Goal: Find specific page/section: Find specific page/section

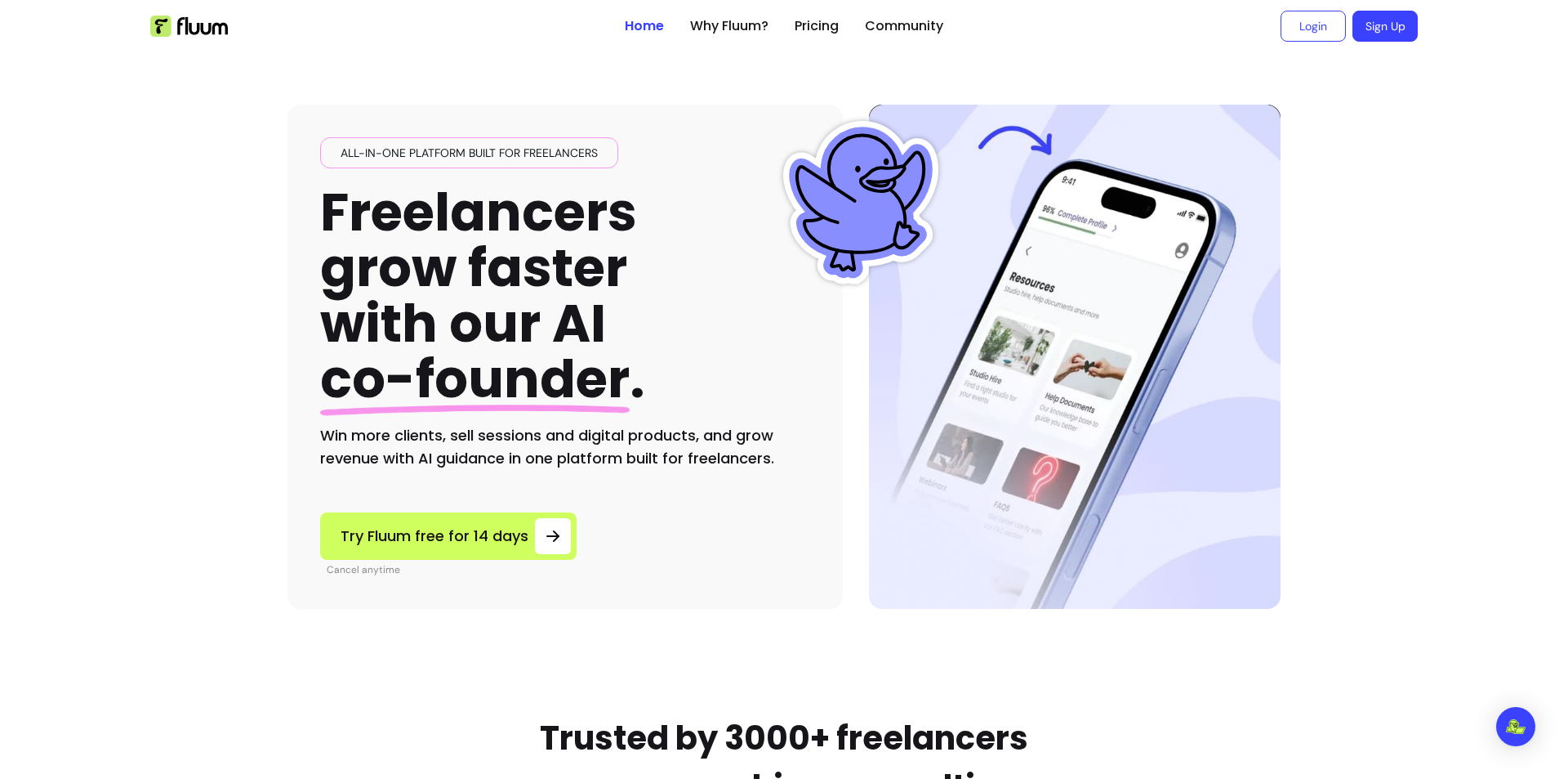
click at [523, 138] on div "All-in-one platform built for freelancers" at bounding box center [470, 152] width 298 height 31
click at [514, 157] on span "All-in-one platform built for freelancers" at bounding box center [469, 153] width 270 height 17
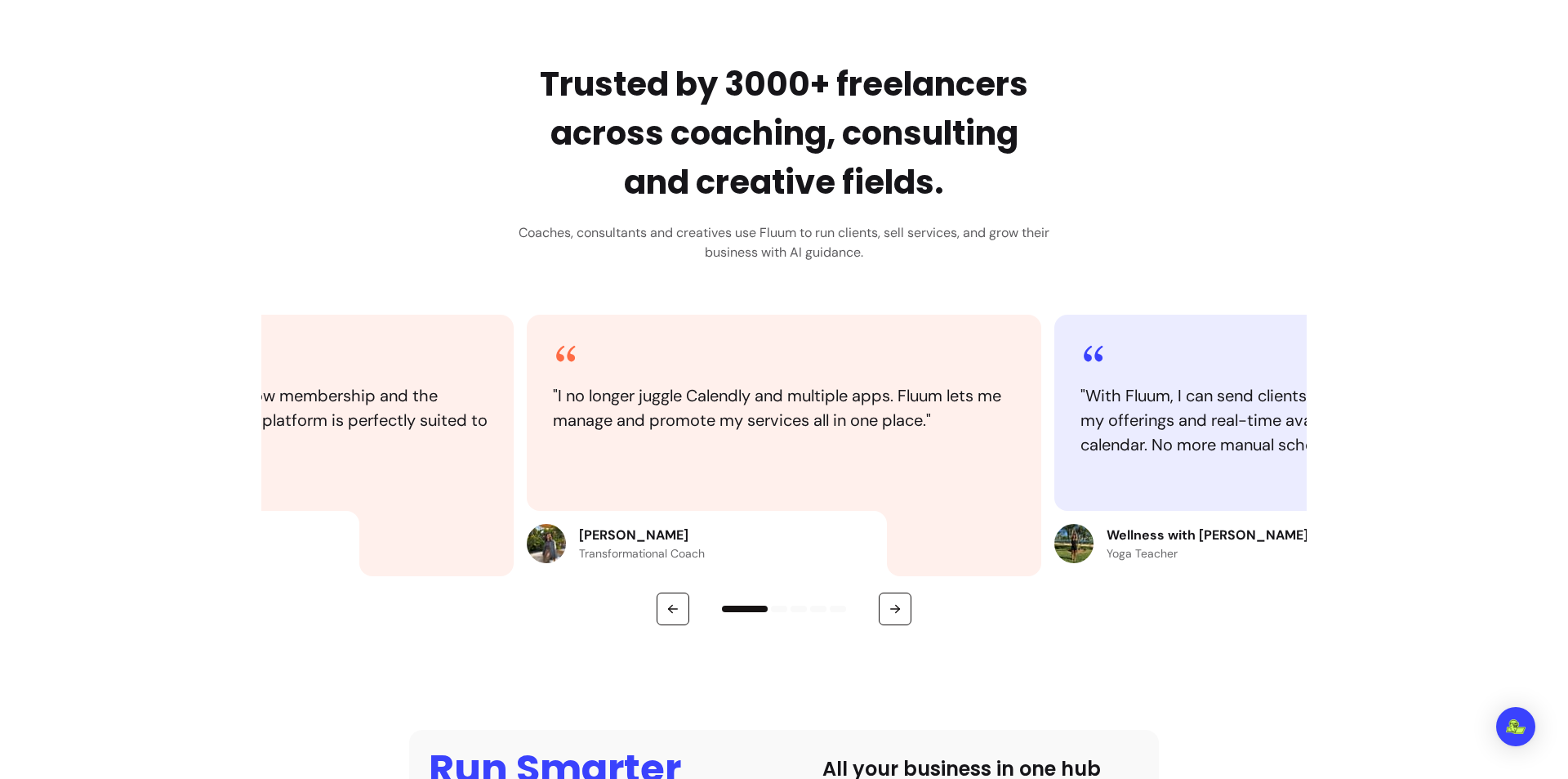
scroll to position [980, 0]
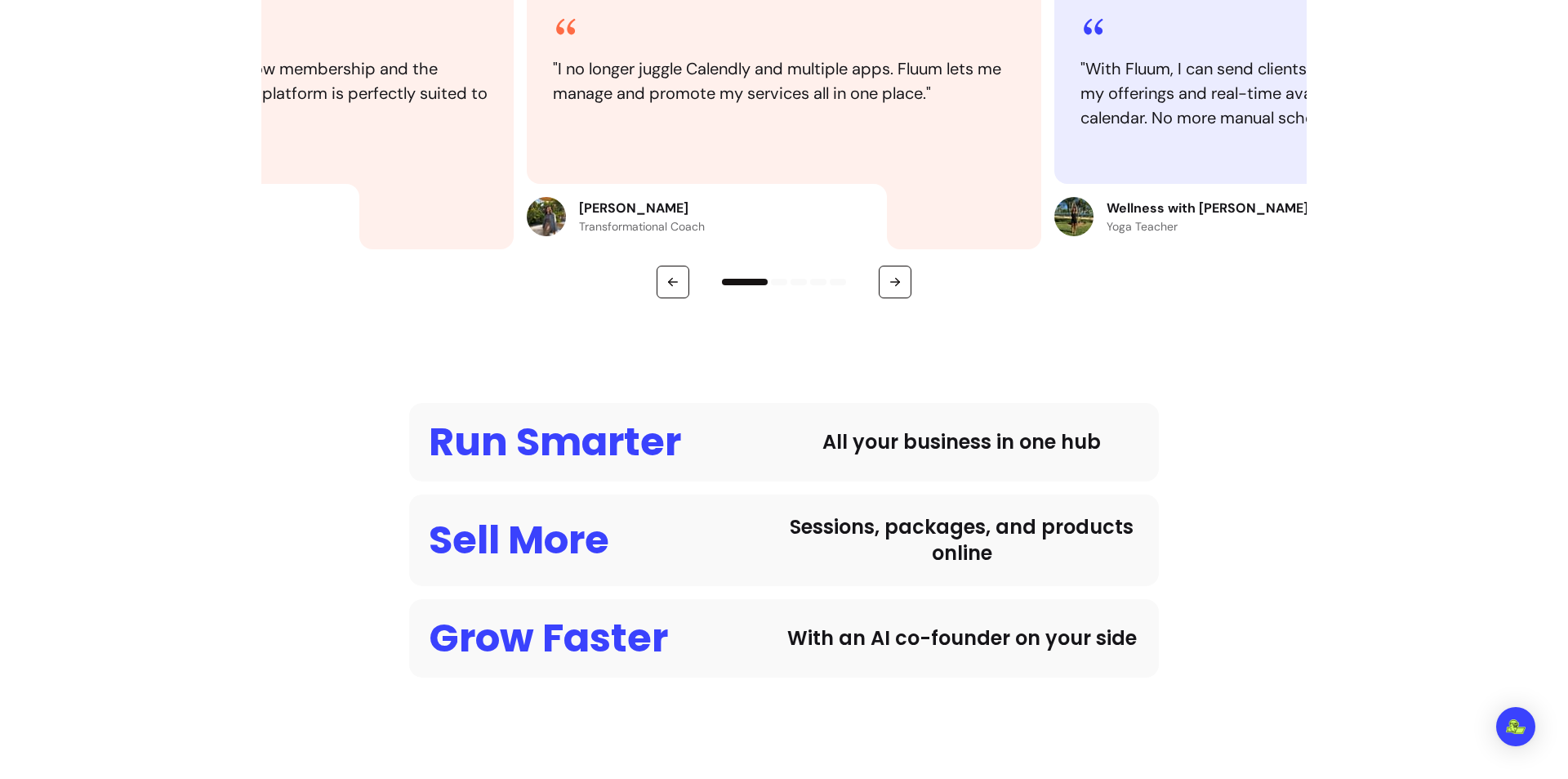
click at [630, 211] on p "[PERSON_NAME]" at bounding box center [642, 209] width 126 height 20
click at [571, 207] on div "Maria Kostadinova Transformational Coach" at bounding box center [707, 216] width 360 height 65
click at [548, 209] on img at bounding box center [546, 216] width 39 height 39
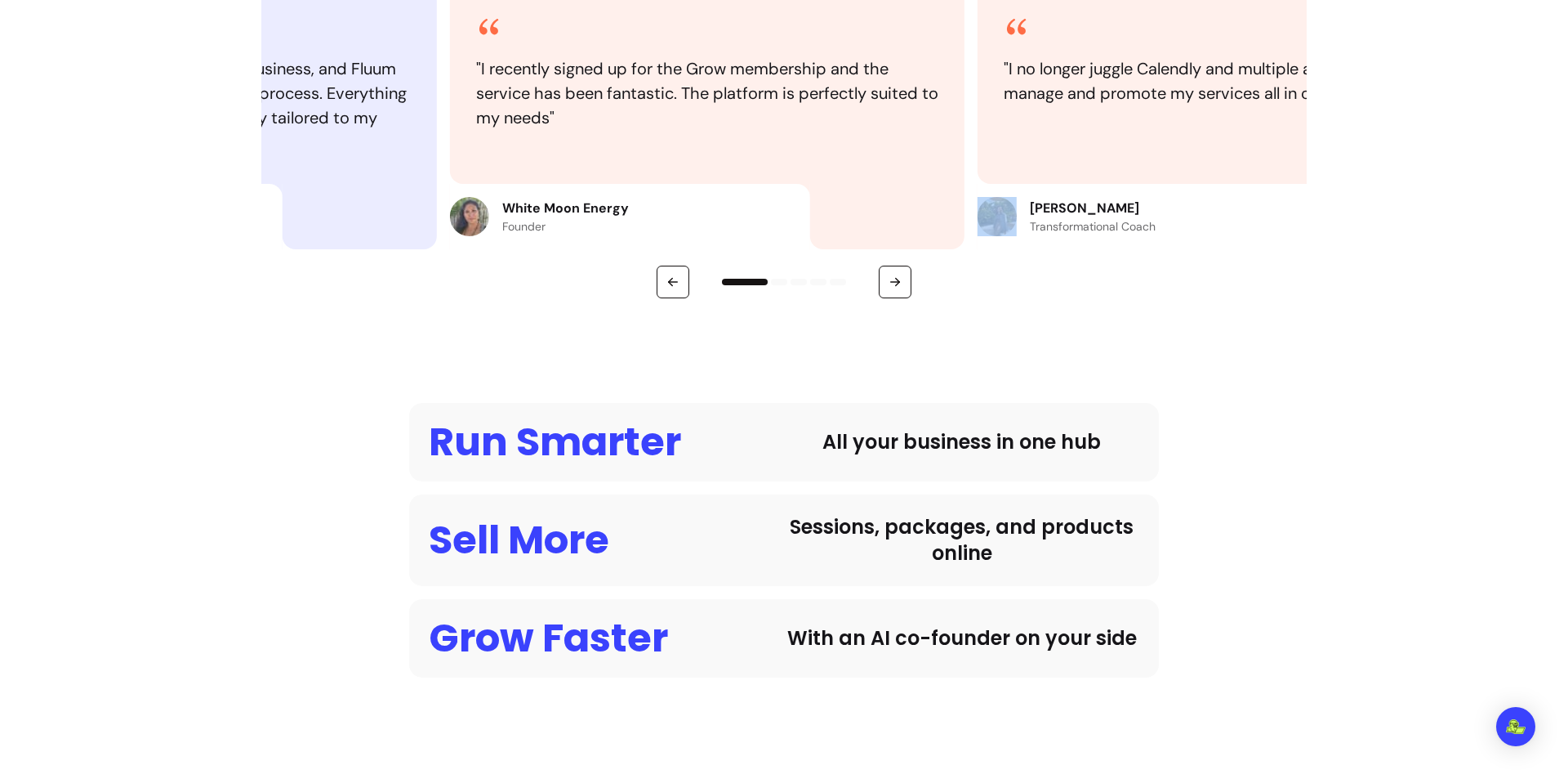
drag, startPoint x: 572, startPoint y: 206, endPoint x: 904, endPoint y: 230, distance: 332.9
click at [977, 230] on div "Maria Kostadinova Transformational Coach" at bounding box center [1157, 216] width 360 height 65
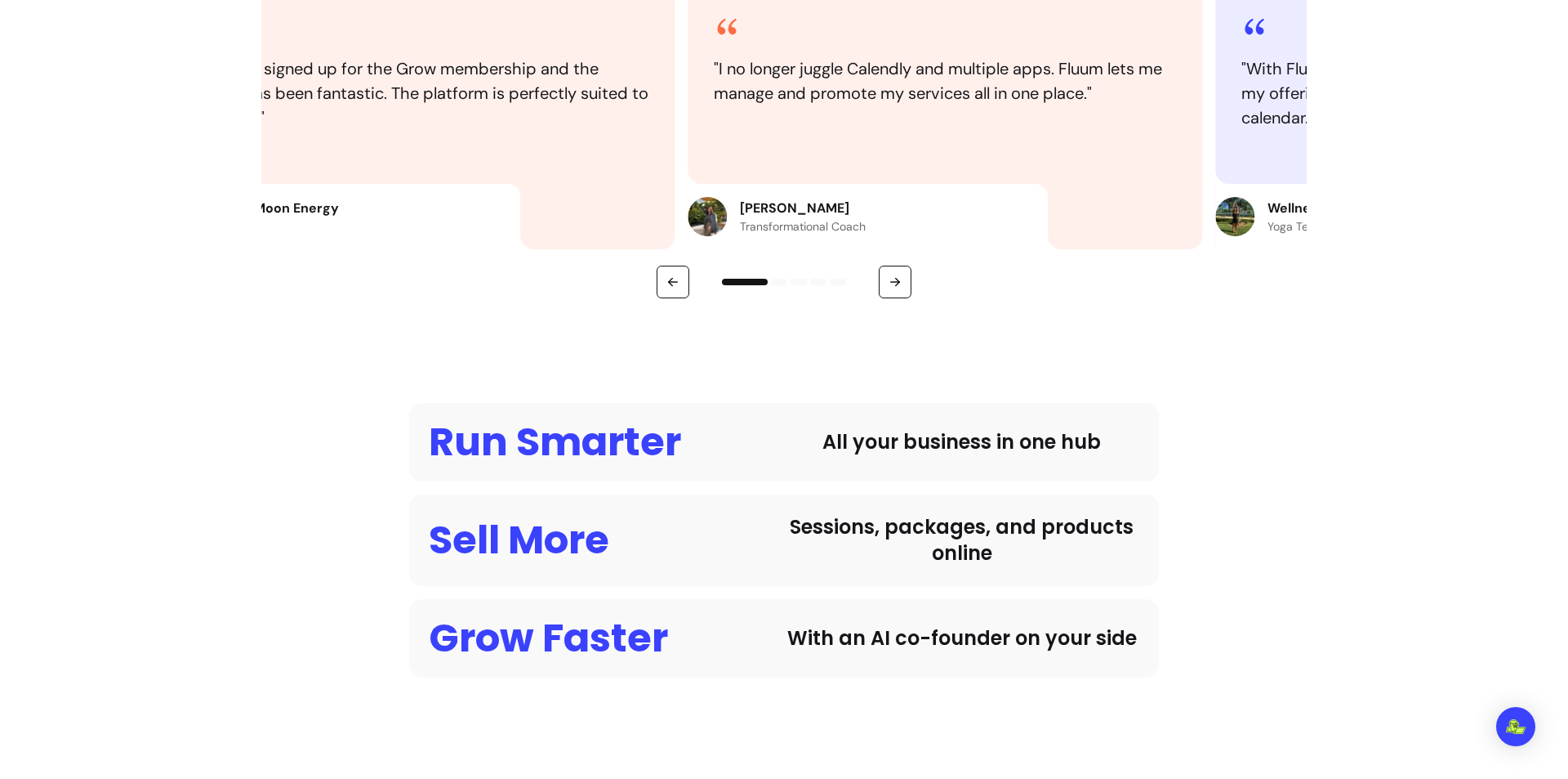
drag, startPoint x: 849, startPoint y: 214, endPoint x: 832, endPoint y: 215, distance: 17.0
click at [844, 214] on div "Maria Kostadinova Transformational Coach" at bounding box center [867, 216] width 360 height 65
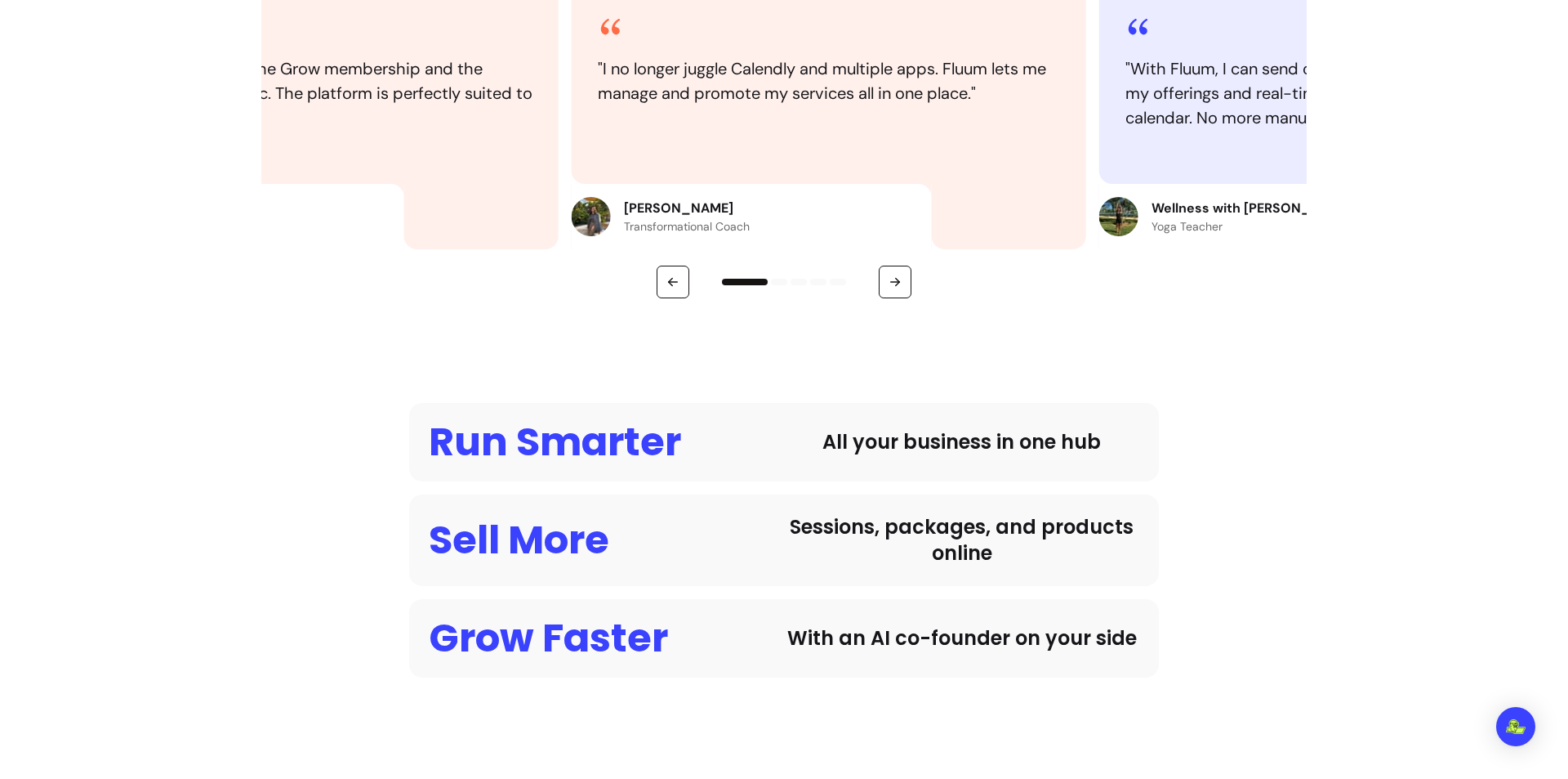
drag, startPoint x: 797, startPoint y: 230, endPoint x: 706, endPoint y: 224, distance: 91.2
click at [706, 224] on p "Transformational Coach" at bounding box center [687, 226] width 126 height 17
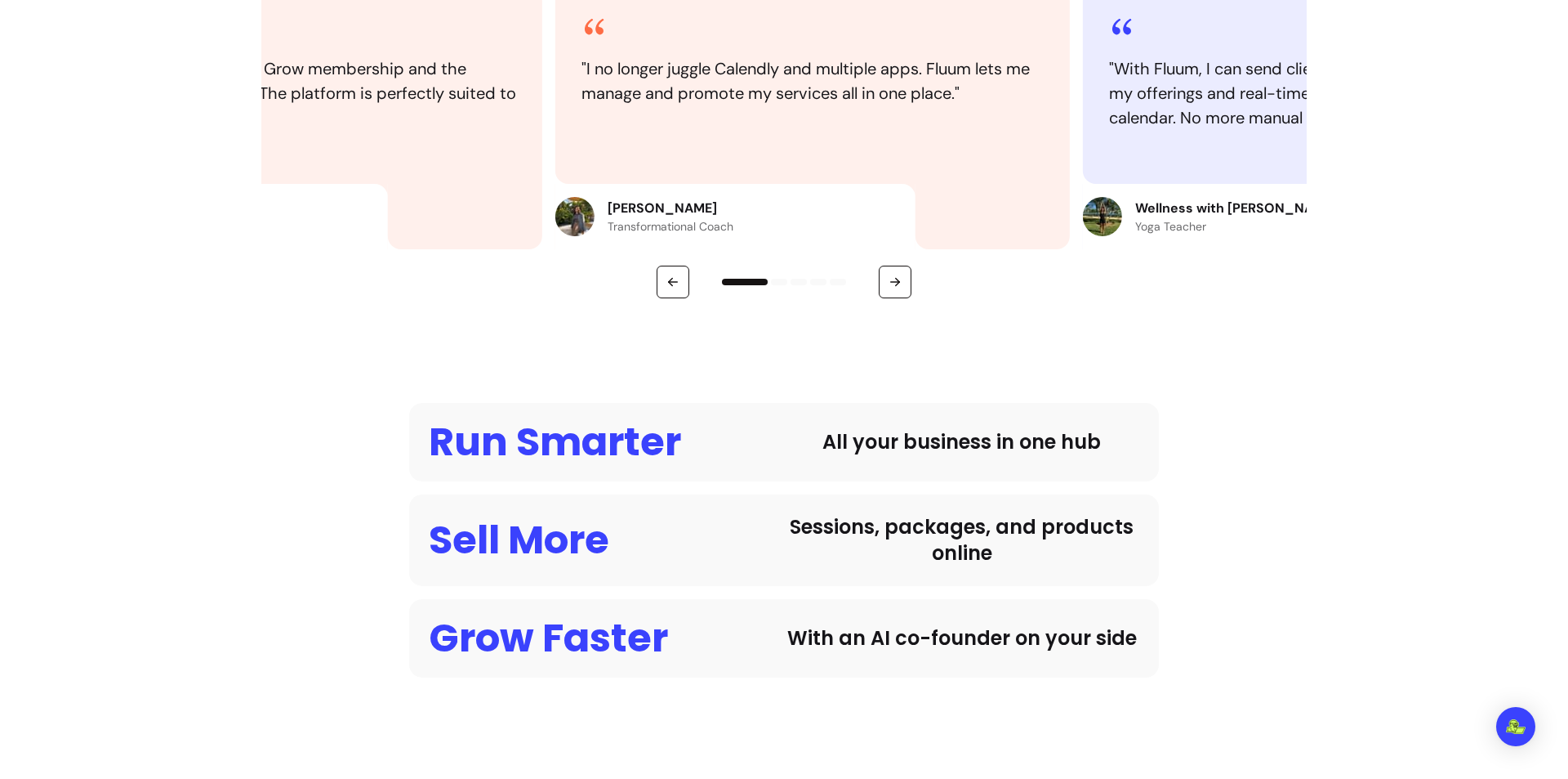
click at [692, 230] on p "Transformational Coach" at bounding box center [671, 226] width 126 height 17
click at [692, 230] on p "Transformational Coach" at bounding box center [670, 226] width 126 height 17
click at [696, 210] on p "[PERSON_NAME]" at bounding box center [670, 209] width 126 height 20
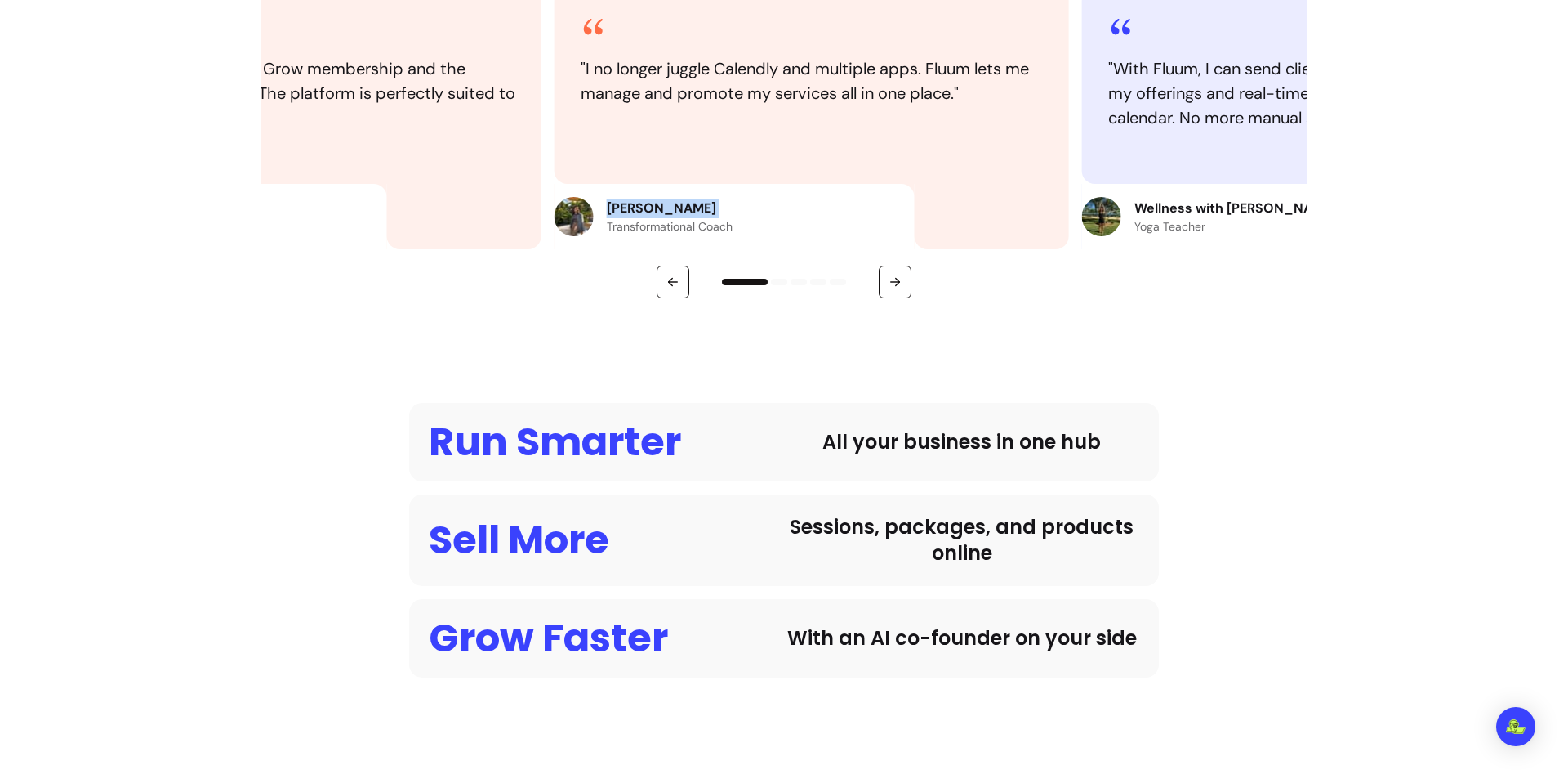
click at [696, 210] on p "[PERSON_NAME]" at bounding box center [670, 209] width 126 height 20
copy p "[PERSON_NAME]"
click at [663, 230] on p "Transformational Coach" at bounding box center [670, 226] width 126 height 17
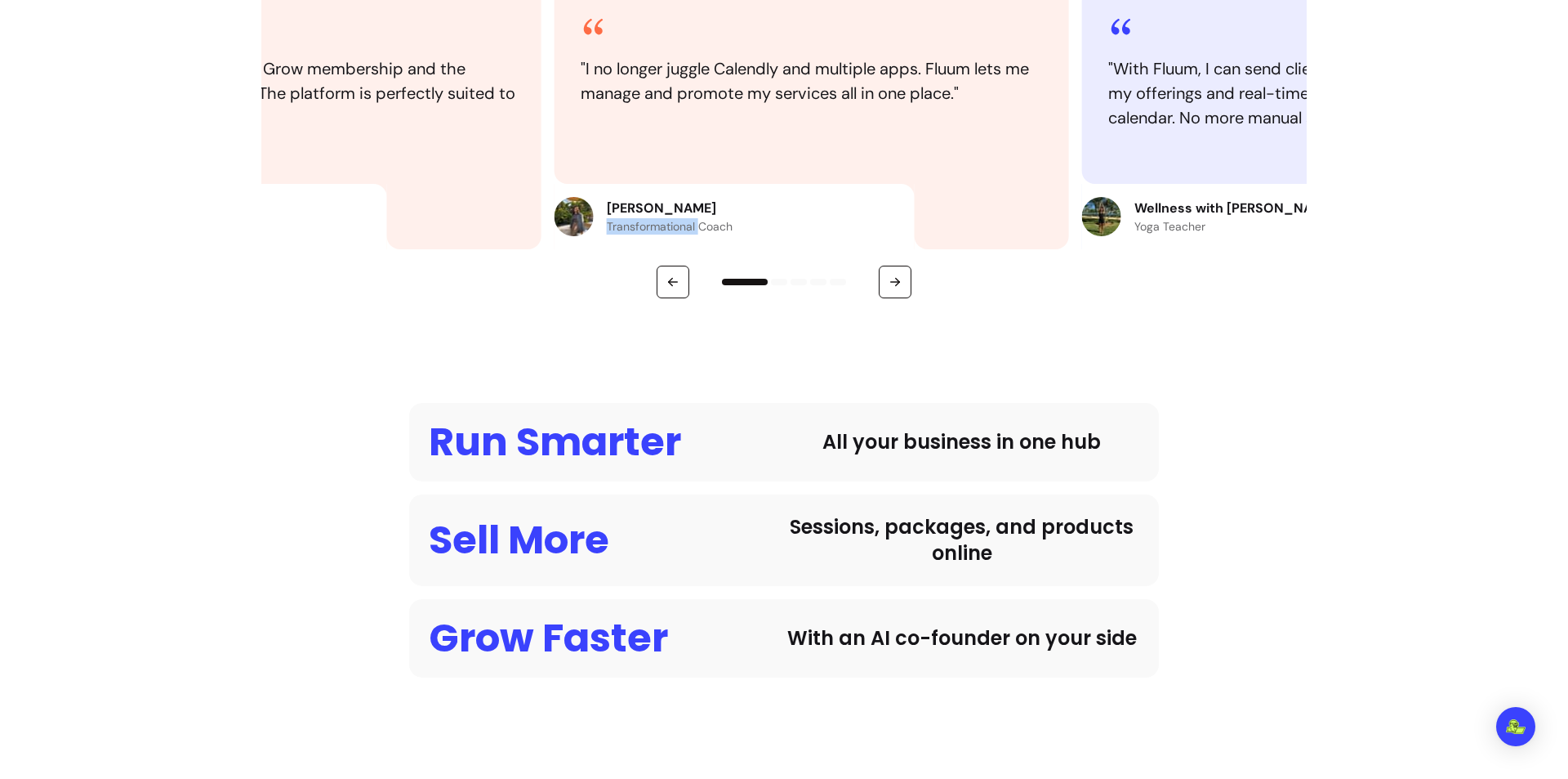
click at [663, 230] on p "Transformational Coach" at bounding box center [670, 226] width 126 height 17
click at [714, 231] on p "Transformational Coach" at bounding box center [670, 226] width 126 height 17
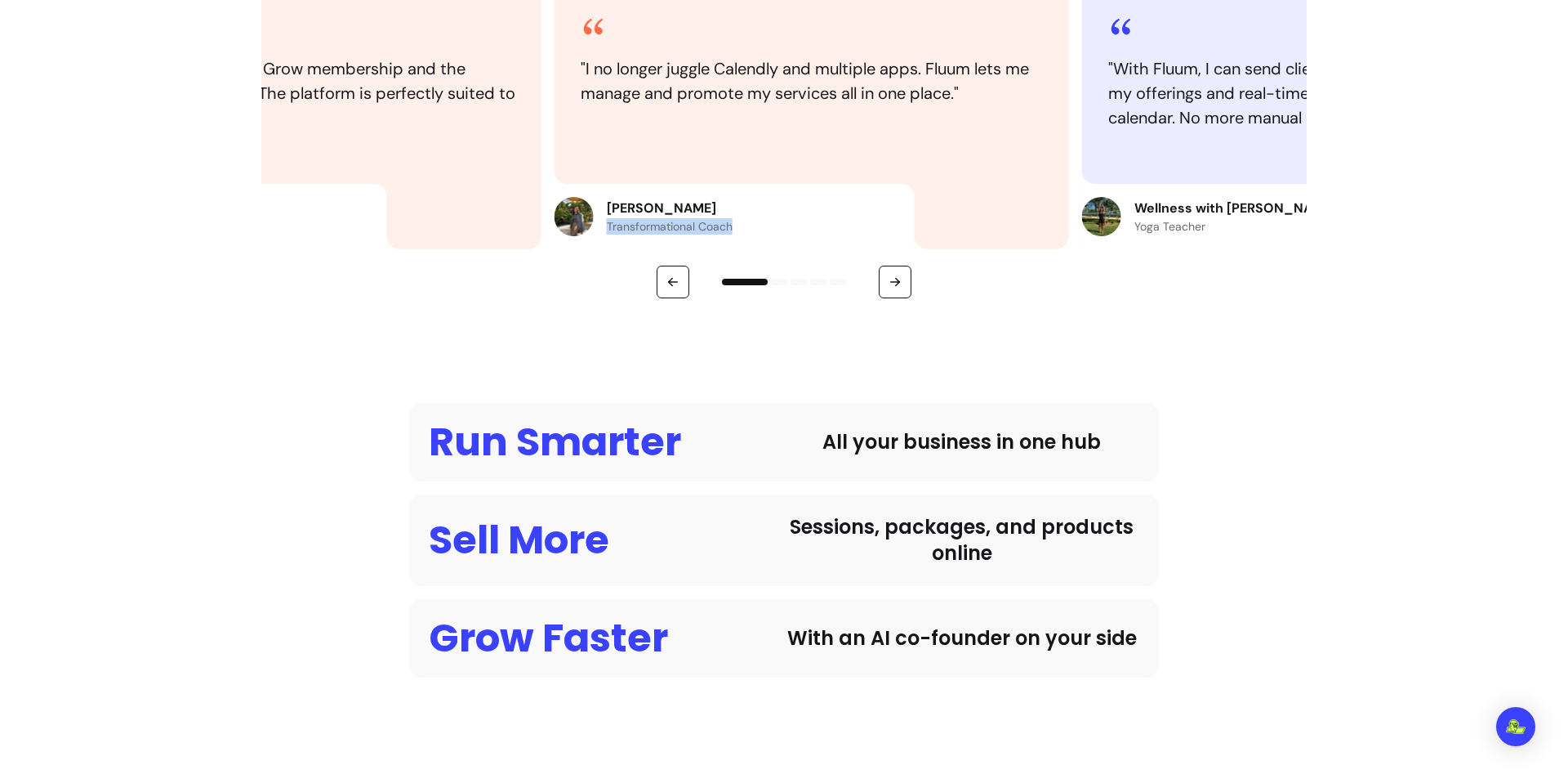
copy p "Transformational Coach"
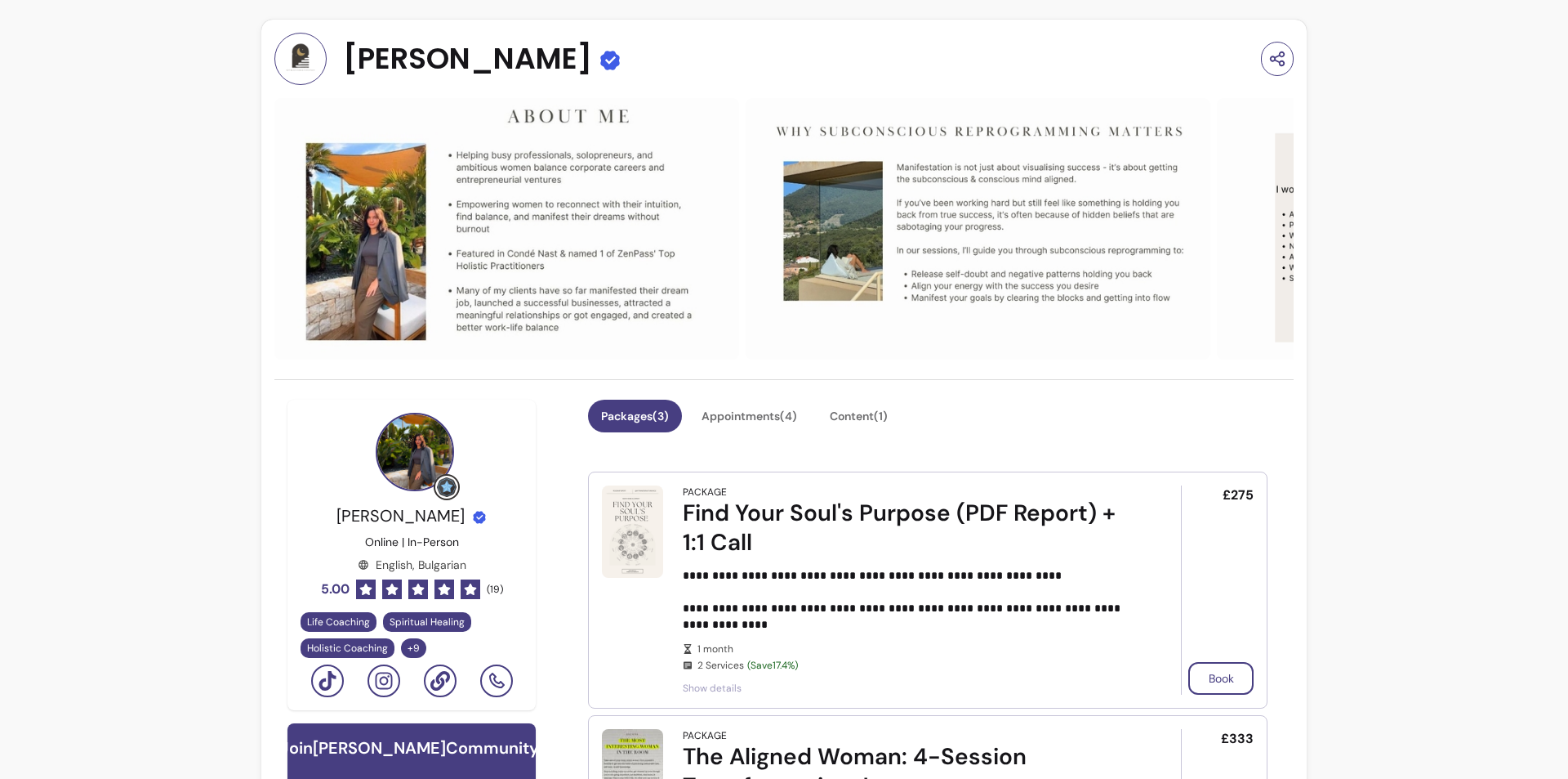
click at [377, 220] on img at bounding box center [506, 229] width 465 height 262
click at [374, 686] on icon at bounding box center [384, 681] width 20 height 20
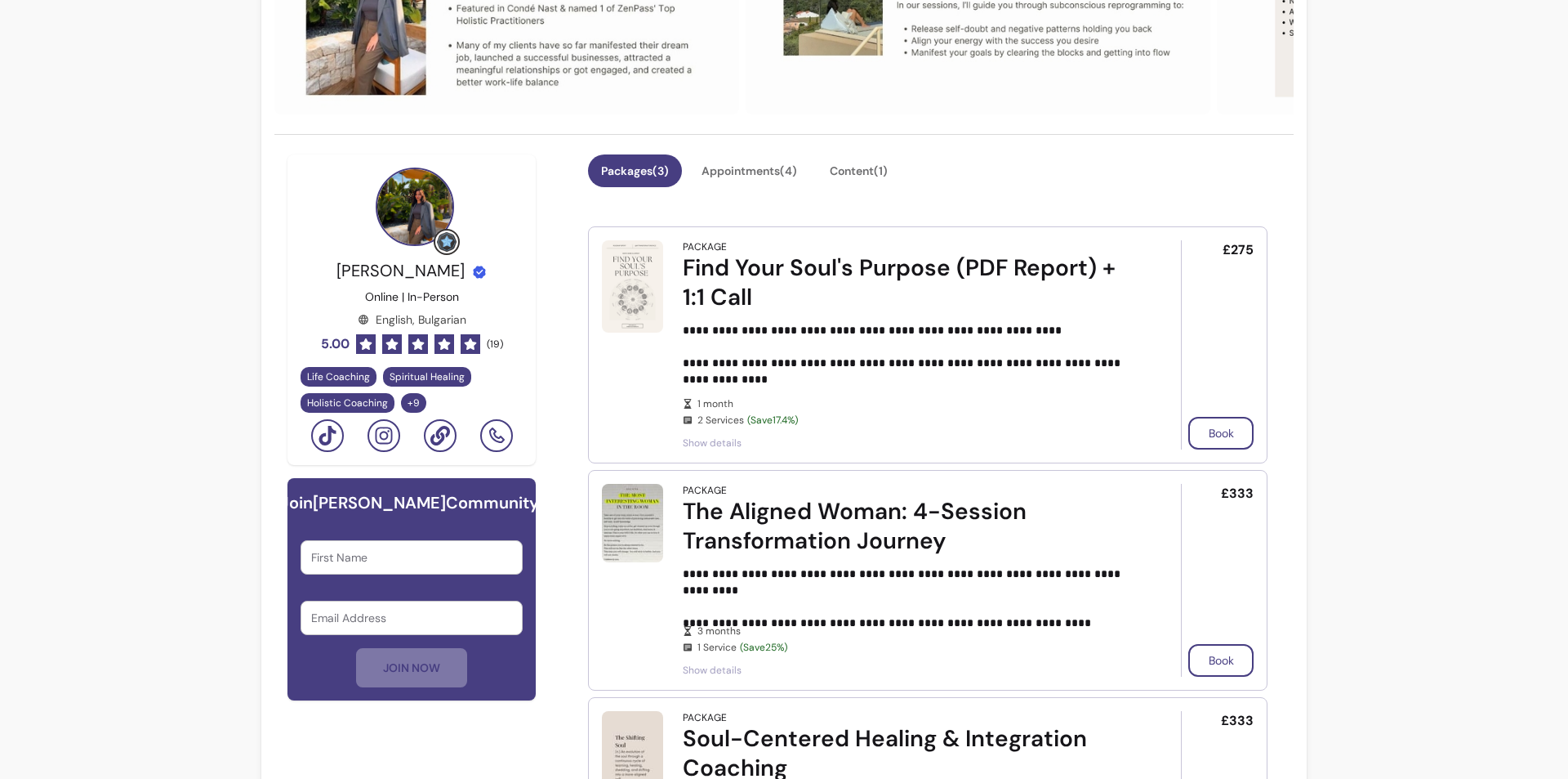
scroll to position [572, 0]
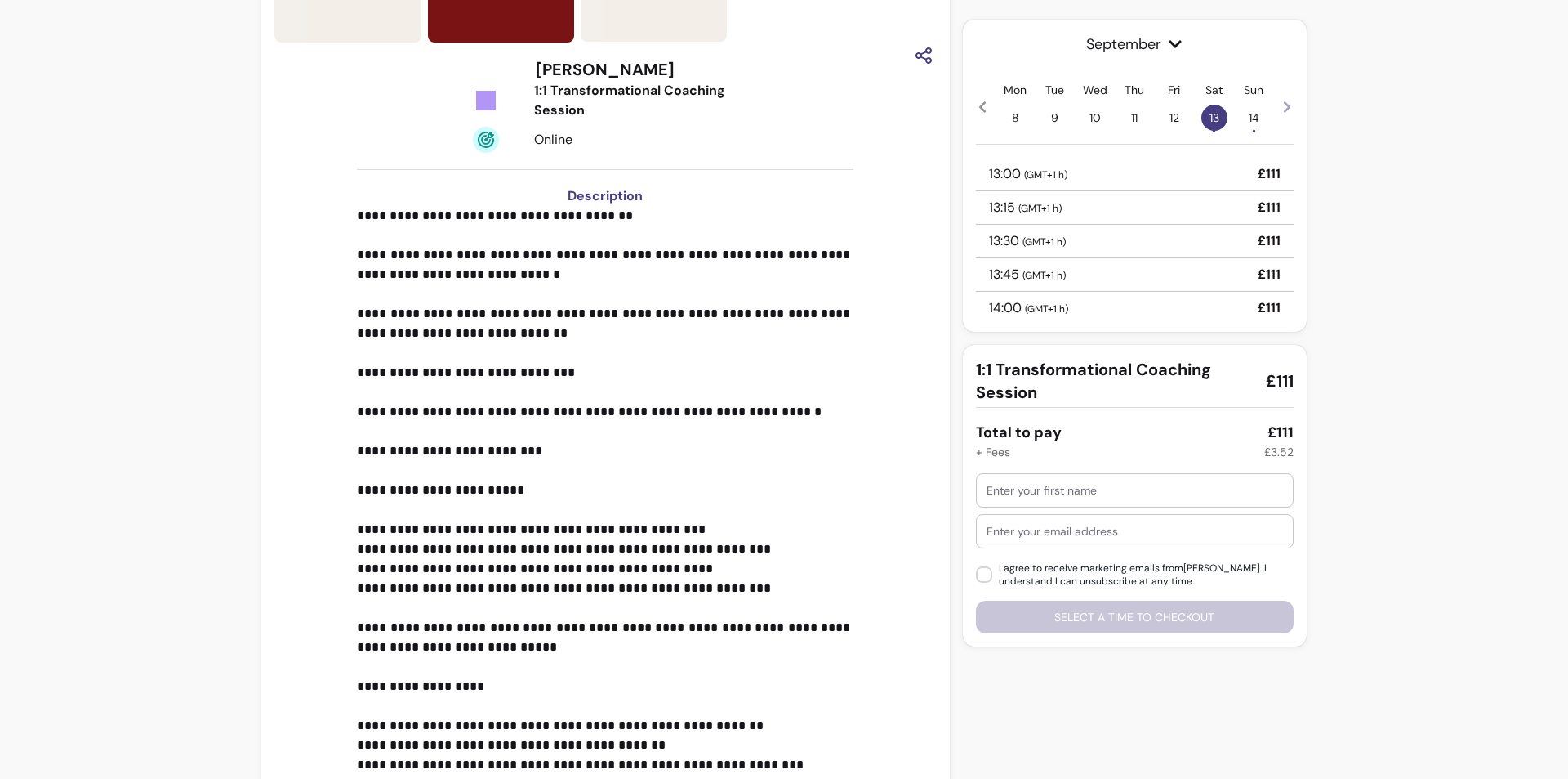
scroll to position [460, 0]
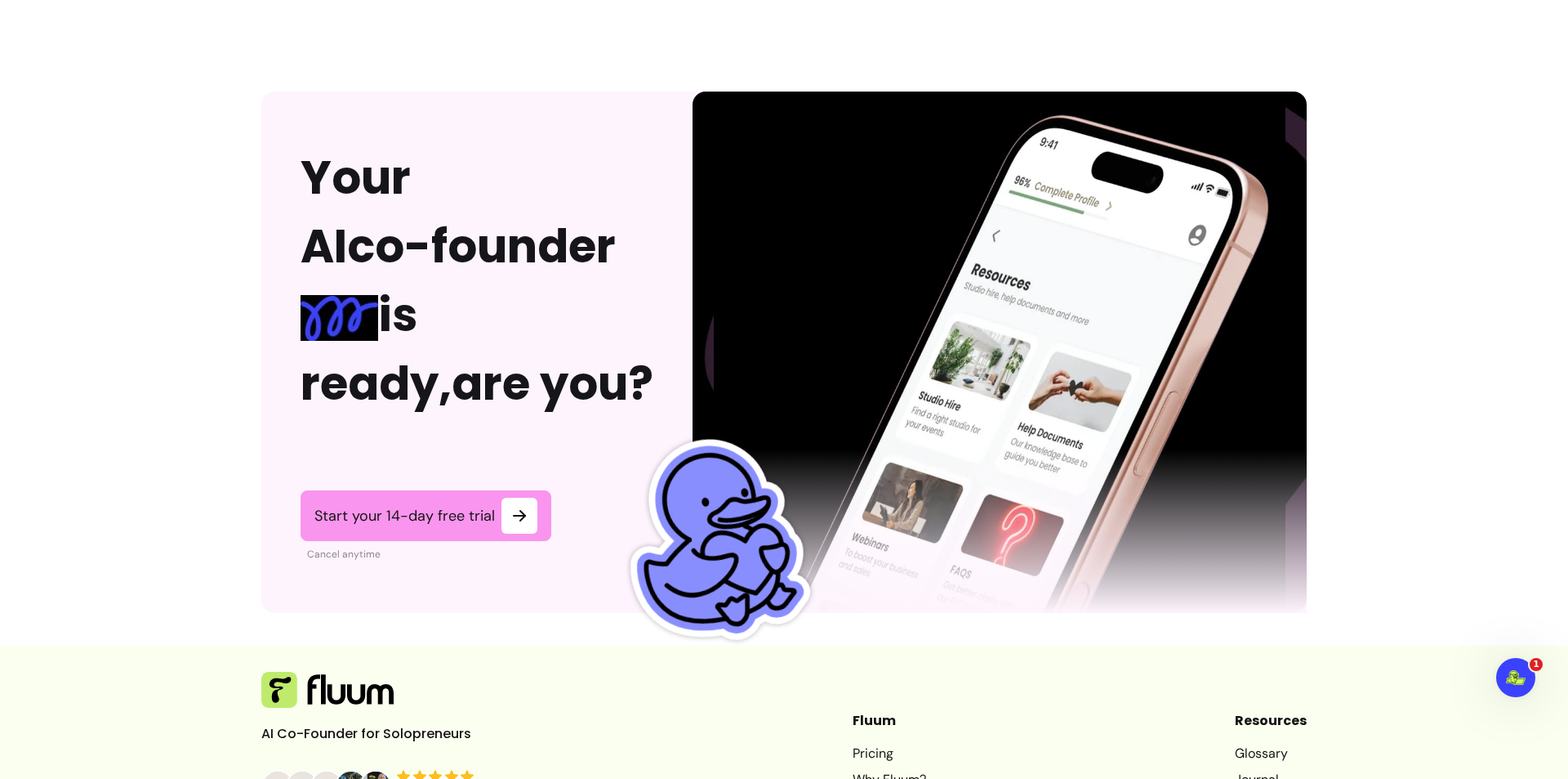
scroll to position [4018, 0]
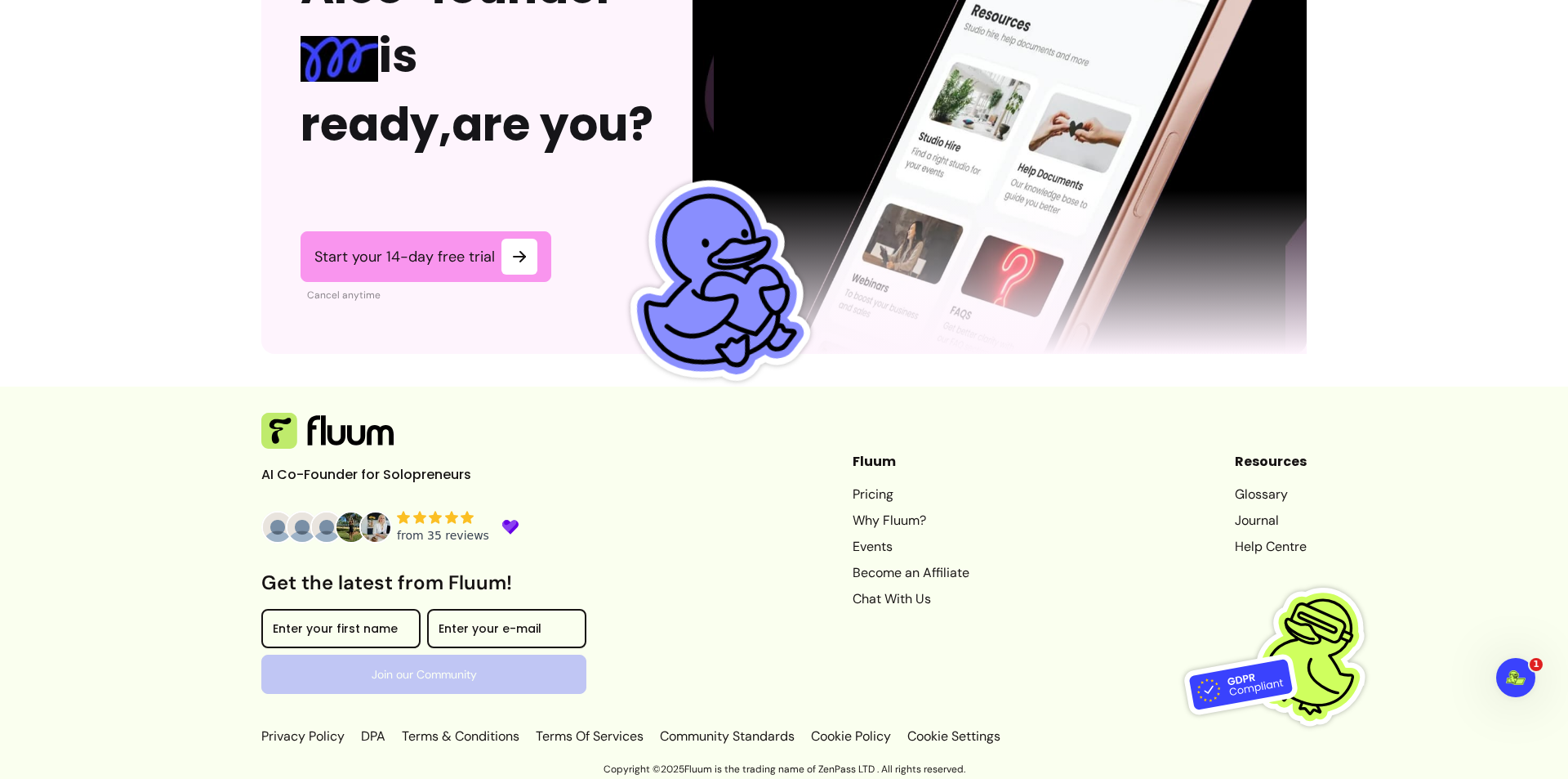
click at [374, 525] on img at bounding box center [375, 526] width 32 height 32
